Goal: Task Accomplishment & Management: Manage account settings

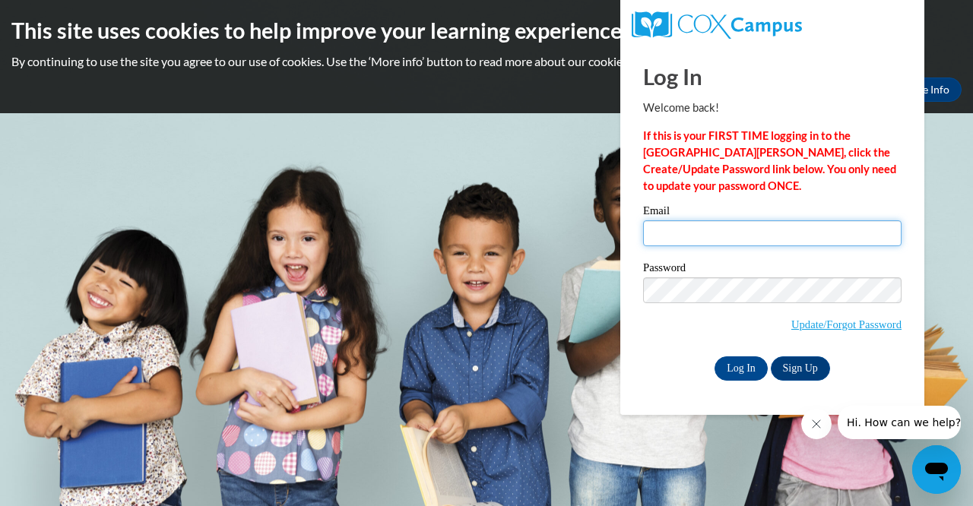
type input "[EMAIL_ADDRESS][DOMAIN_NAME]"
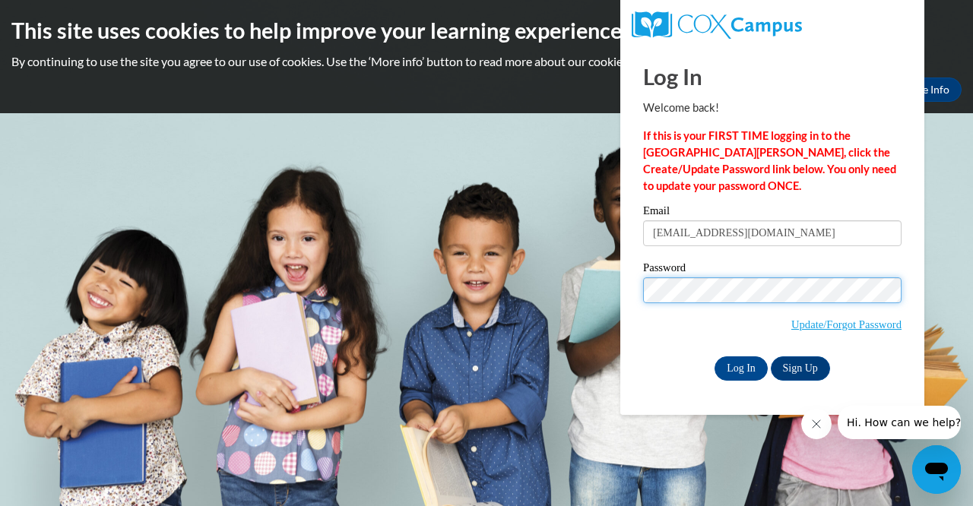
click at [740, 366] on input "Log In" at bounding box center [740, 368] width 53 height 24
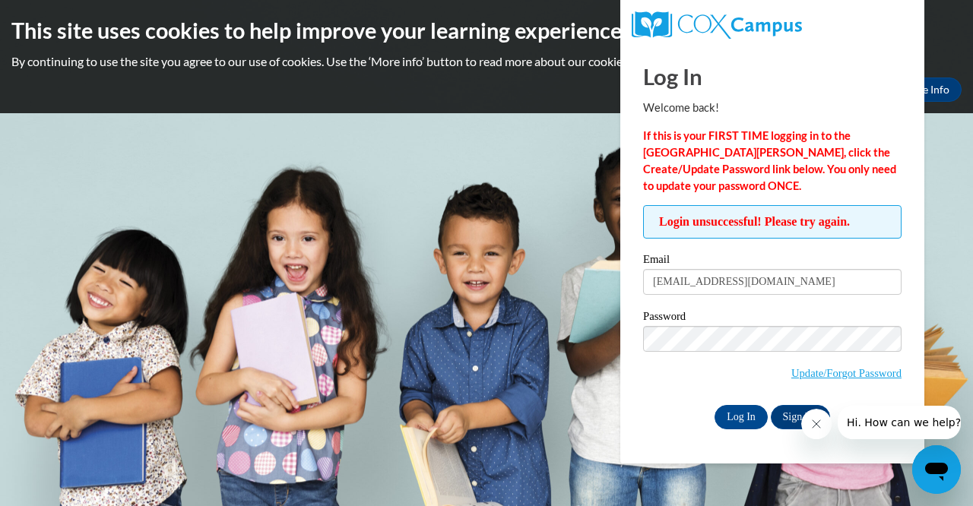
click at [784, 258] on label "Email" at bounding box center [772, 261] width 258 height 15
click at [784, 269] on input "[EMAIL_ADDRESS][DOMAIN_NAME]" at bounding box center [772, 282] width 258 height 26
click at [784, 258] on label "Email" at bounding box center [772, 261] width 258 height 15
click at [784, 269] on input "[EMAIL_ADDRESS][DOMAIN_NAME]" at bounding box center [772, 282] width 258 height 26
click at [784, 258] on label "Email" at bounding box center [772, 261] width 258 height 15
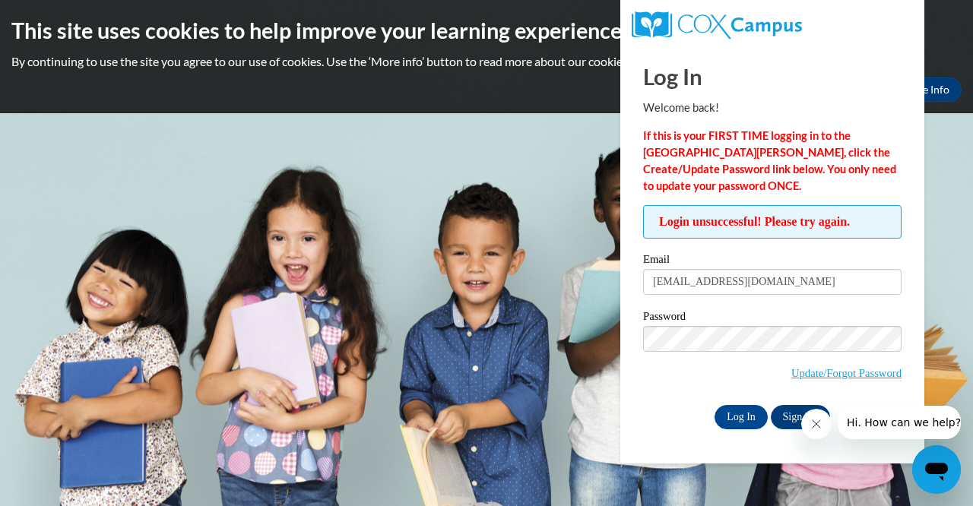
click at [784, 269] on input "[EMAIL_ADDRESS][DOMAIN_NAME]" at bounding box center [772, 282] width 258 height 26
click at [784, 258] on label "Email" at bounding box center [772, 261] width 258 height 15
click at [784, 269] on input "[EMAIL_ADDRESS][DOMAIN_NAME]" at bounding box center [772, 282] width 258 height 26
click at [616, 379] on body "This site uses cookies to help improve your learning experience. By continuing …" at bounding box center [486, 253] width 973 height 506
click at [633, 341] on div "Login unsuccessful! Please try again. Please enter your email! Please enter you…" at bounding box center [772, 316] width 281 height 223
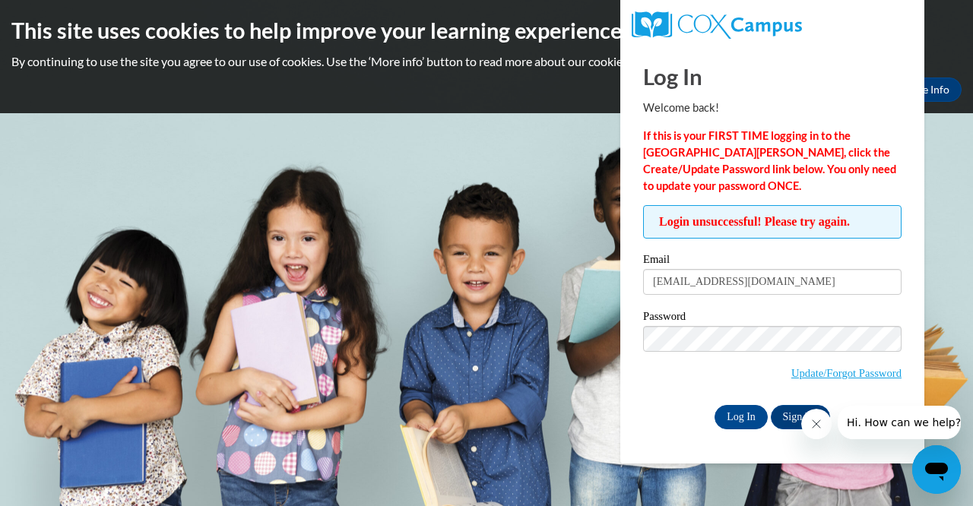
click at [812, 425] on icon "Close message from company" at bounding box center [816, 424] width 12 height 12
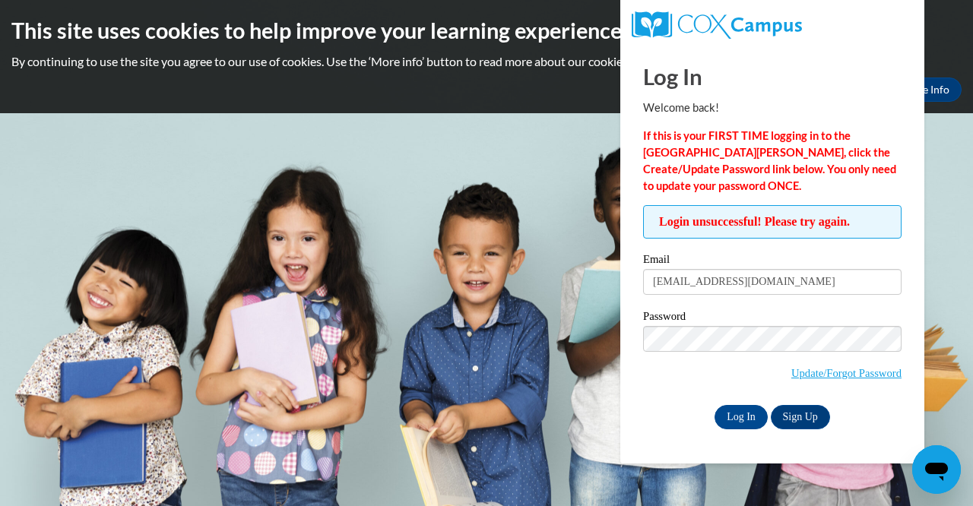
click at [711, 233] on span "Login unsuccessful! Please try again." at bounding box center [772, 221] width 258 height 33
click at [796, 375] on link "Update/Forgot Password" at bounding box center [846, 373] width 110 height 12
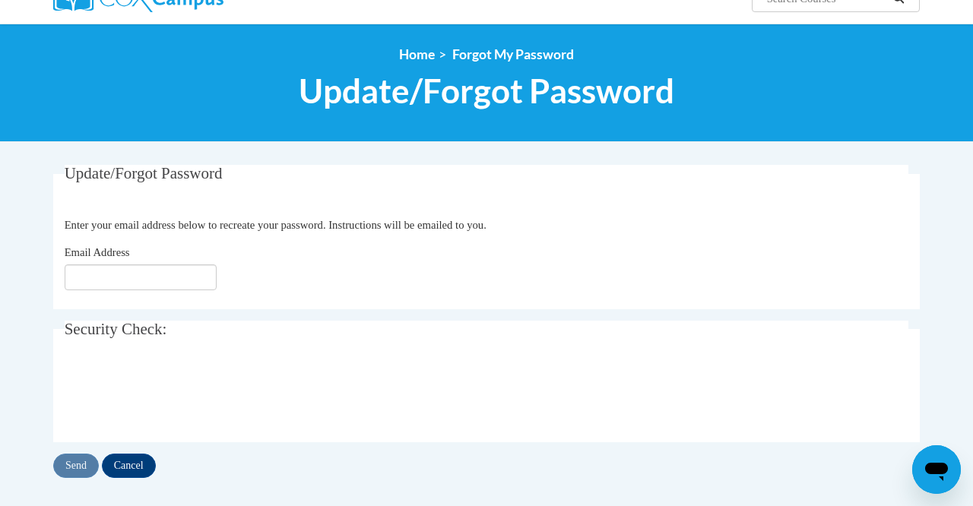
scroll to position [150, 0]
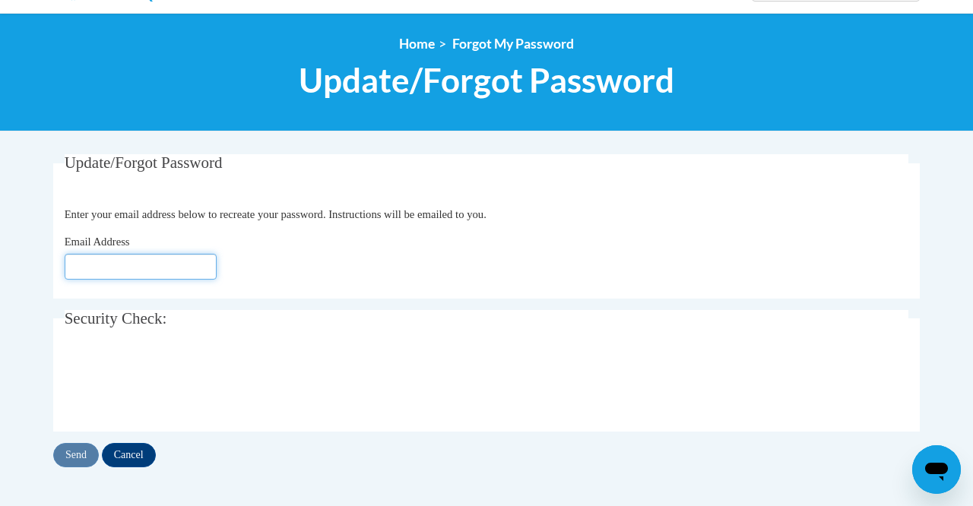
type input "[EMAIL_ADDRESS][DOMAIN_NAME]"
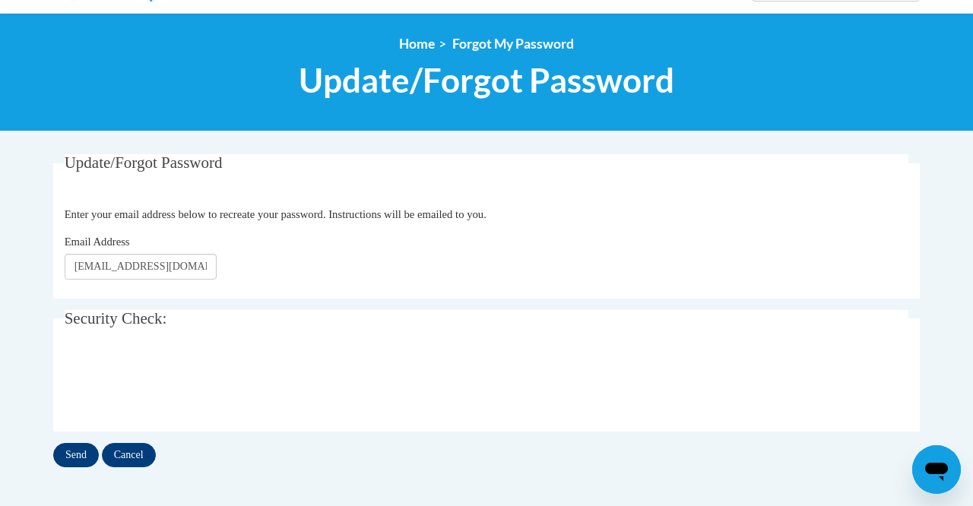
click at [71, 454] on input "Send" at bounding box center [76, 455] width 46 height 24
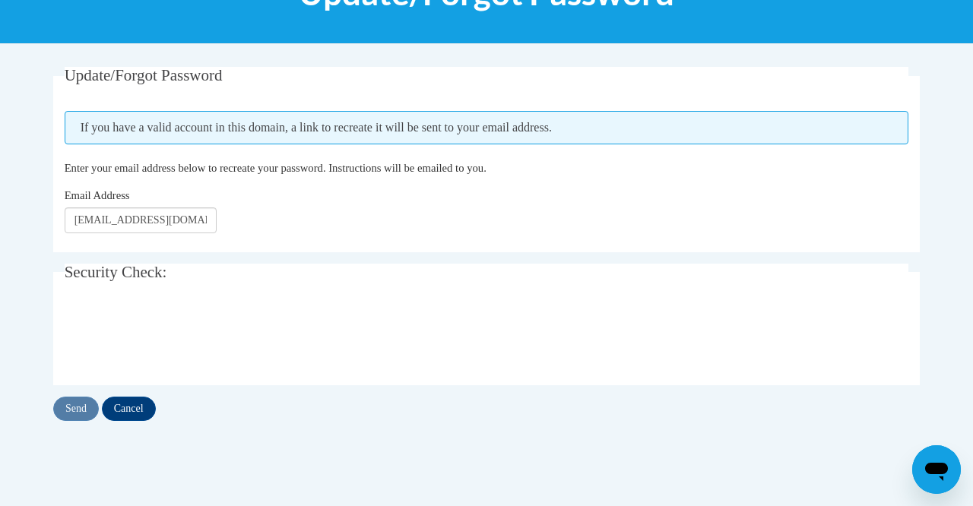
scroll to position [241, 0]
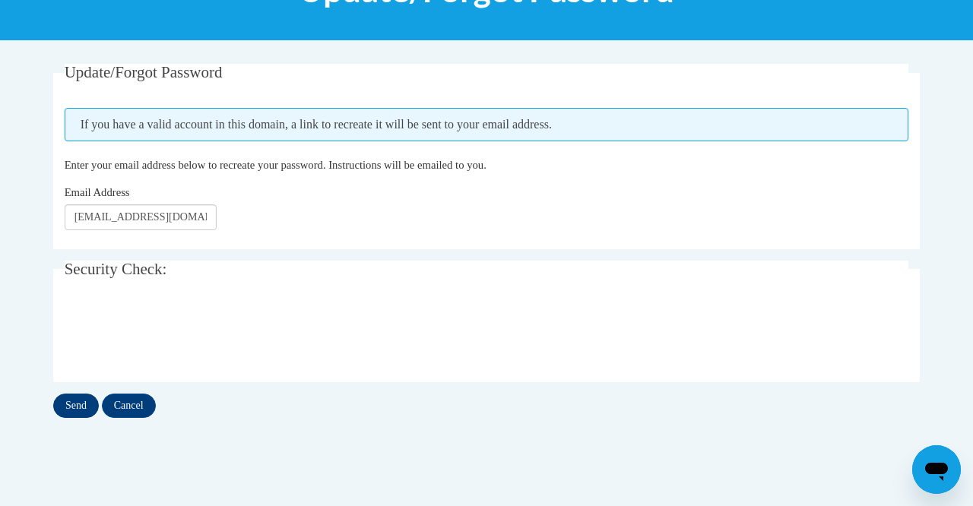
click at [81, 400] on input "Send" at bounding box center [76, 406] width 46 height 24
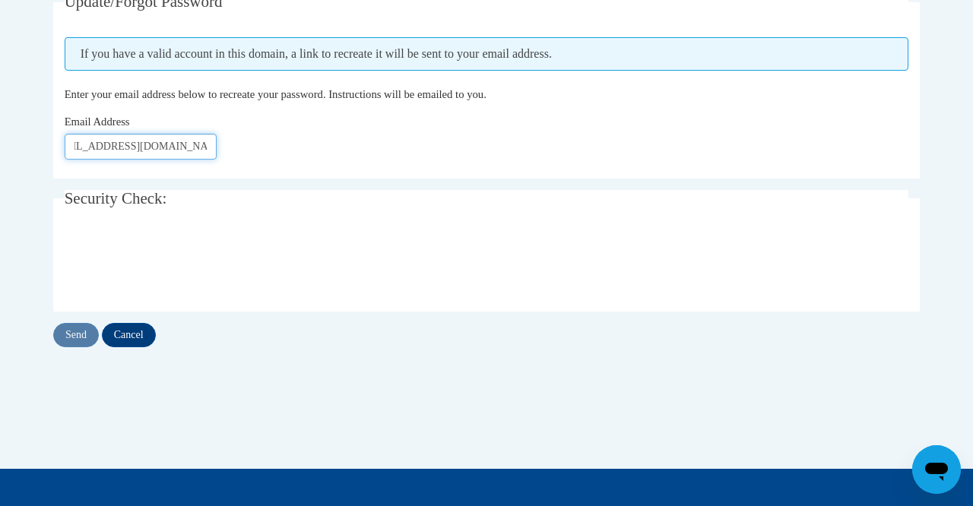
scroll to position [313, 0]
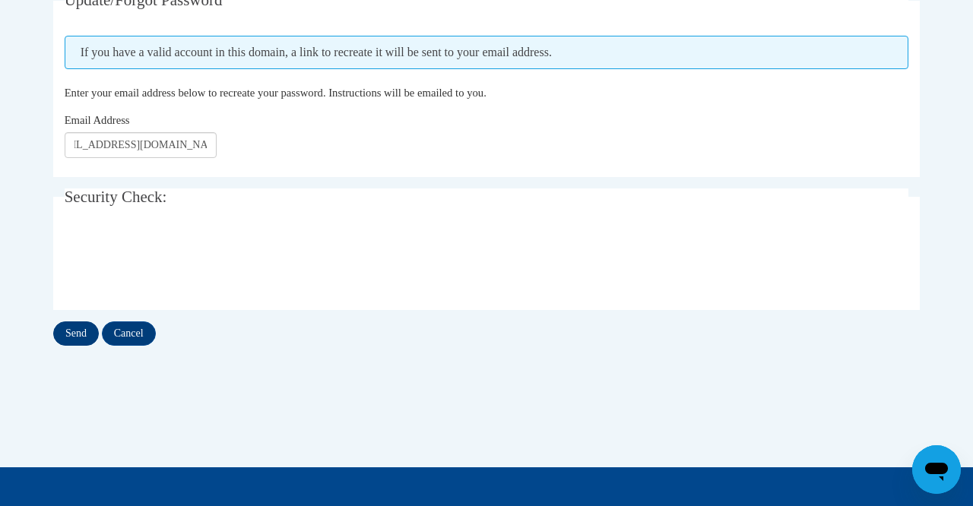
click at [84, 329] on input "Send" at bounding box center [76, 334] width 46 height 24
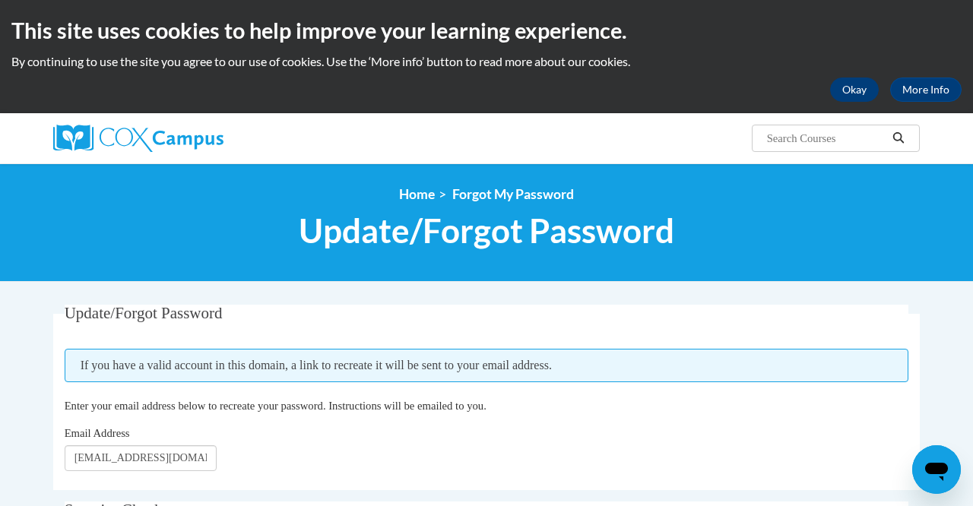
click at [851, 97] on button "Okay" at bounding box center [854, 90] width 49 height 24
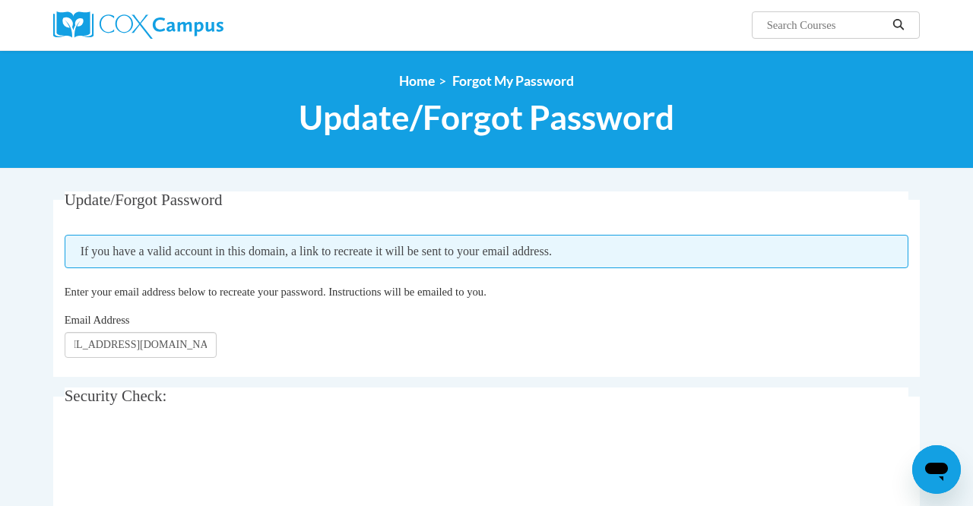
click at [161, 27] on img at bounding box center [138, 24] width 170 height 27
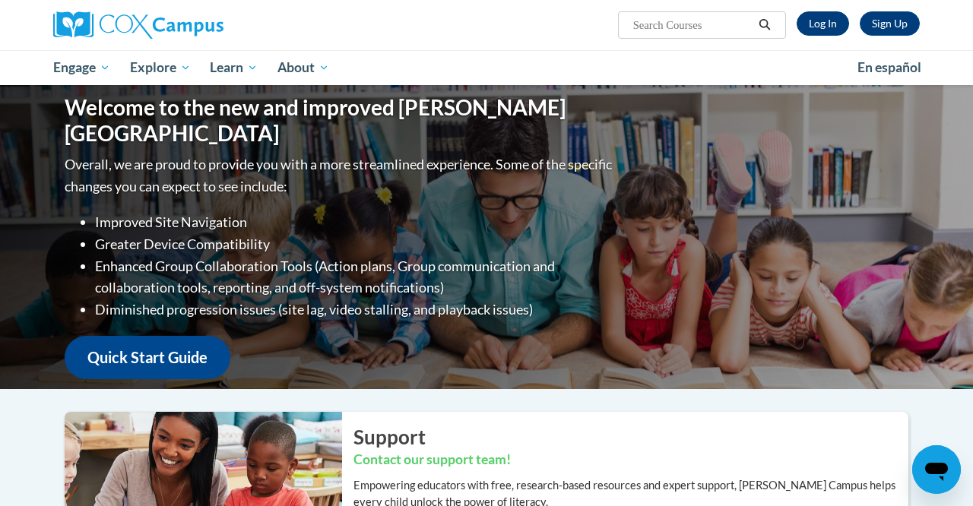
click at [832, 28] on link "Log In" at bounding box center [823, 23] width 52 height 24
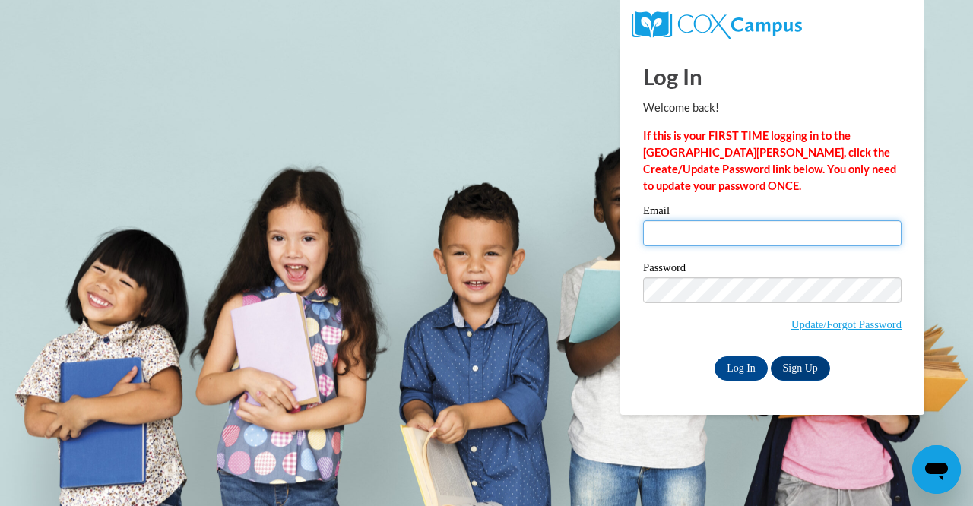
type input "khatimahashi123@icloud.com"
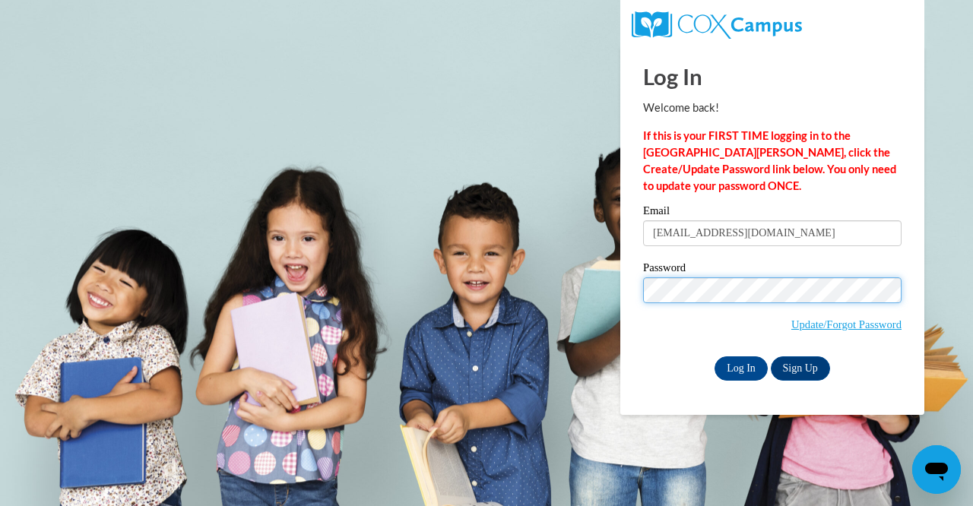
click at [740, 366] on input "Log In" at bounding box center [740, 368] width 53 height 24
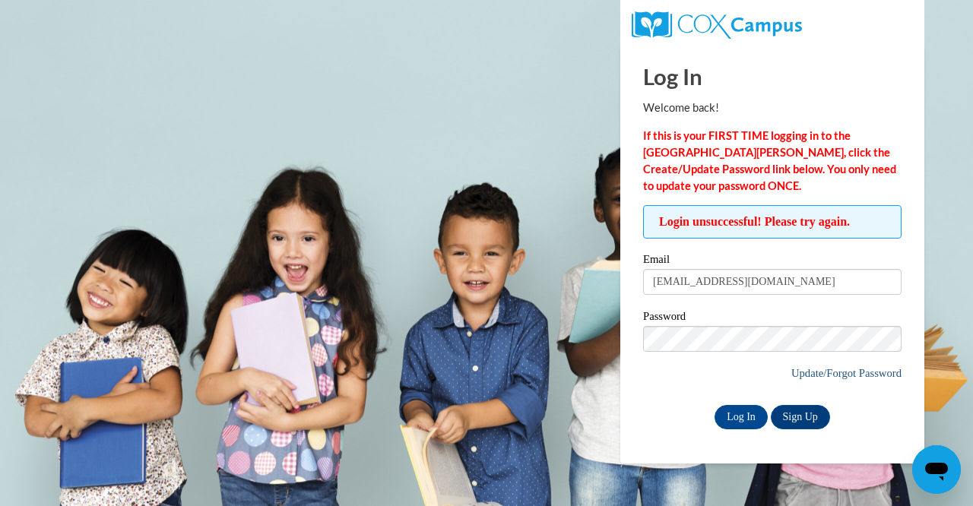
click at [798, 376] on link "Update/Forgot Password" at bounding box center [846, 373] width 110 height 12
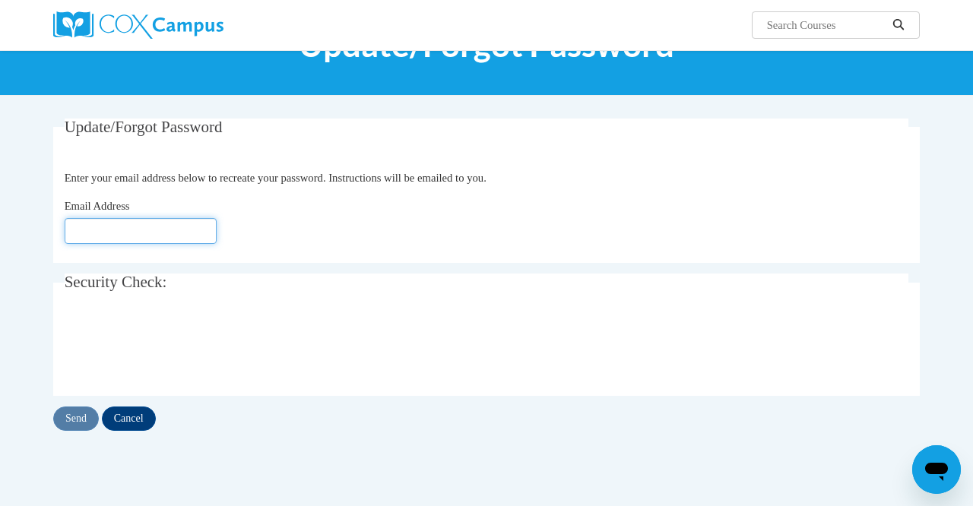
scroll to position [74, 0]
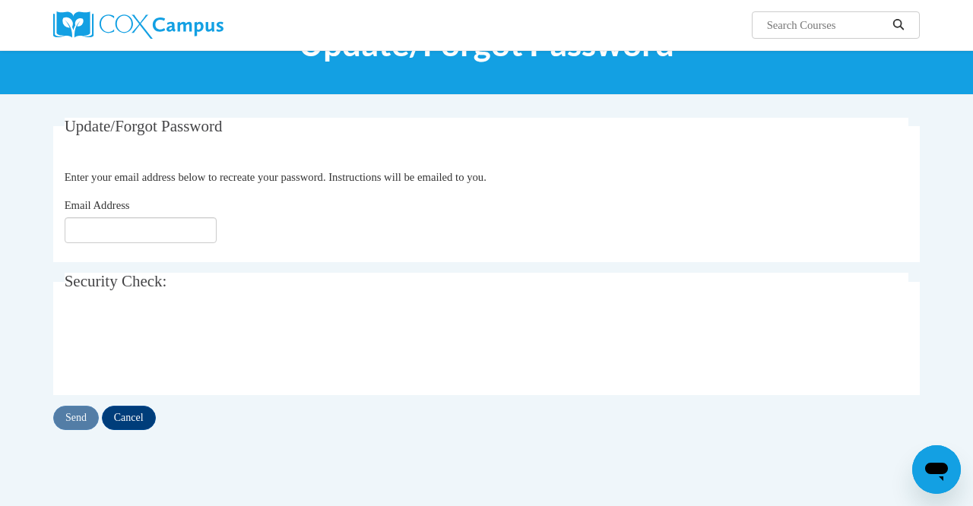
click at [681, 333] on div at bounding box center [487, 346] width 844 height 59
click at [119, 219] on input "Email Address" at bounding box center [141, 230] width 152 height 26
type input "[EMAIL_ADDRESS][DOMAIN_NAME]"
click at [81, 419] on input "Send" at bounding box center [76, 418] width 46 height 24
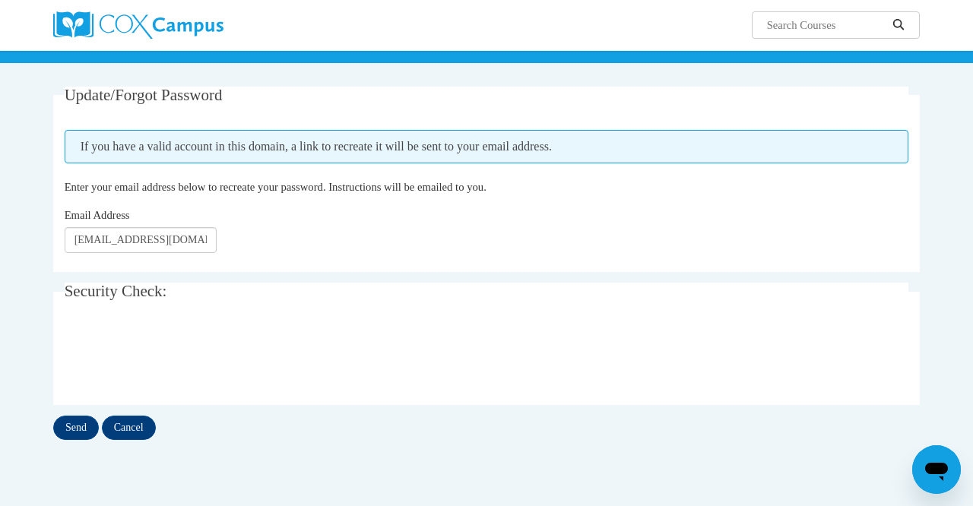
scroll to position [140, 0]
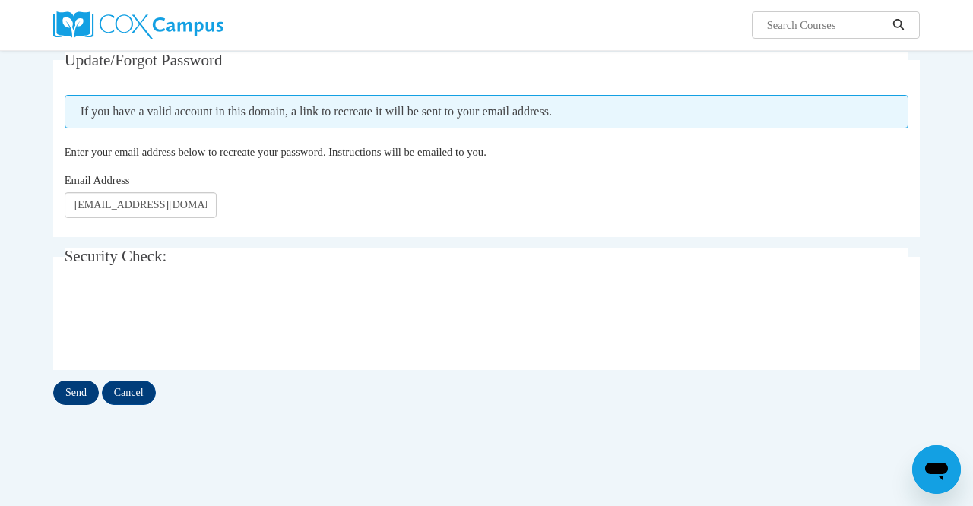
click at [69, 394] on input "Send" at bounding box center [76, 393] width 46 height 24
